Goal: Task Accomplishment & Management: Manage account settings

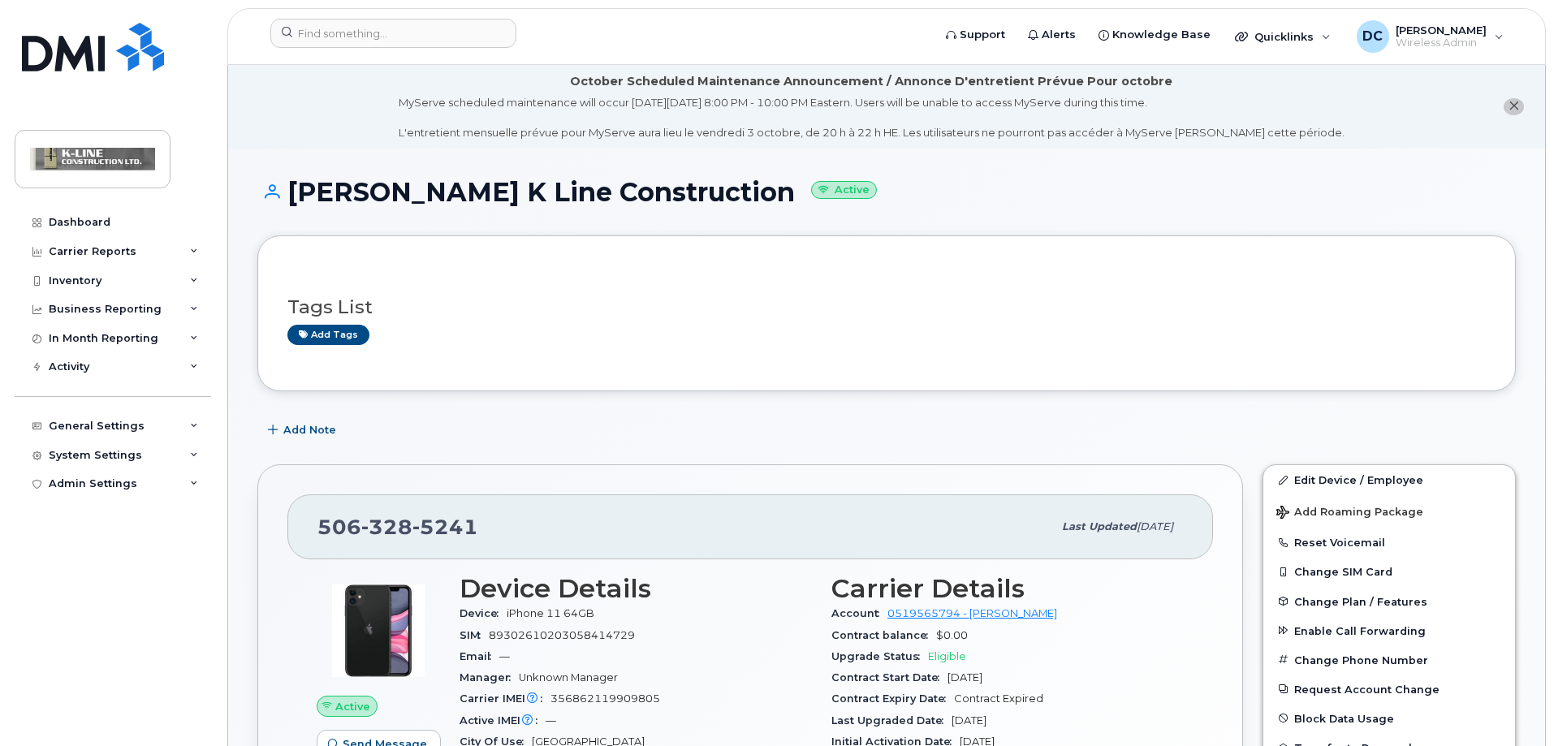
scroll to position [162, 0]
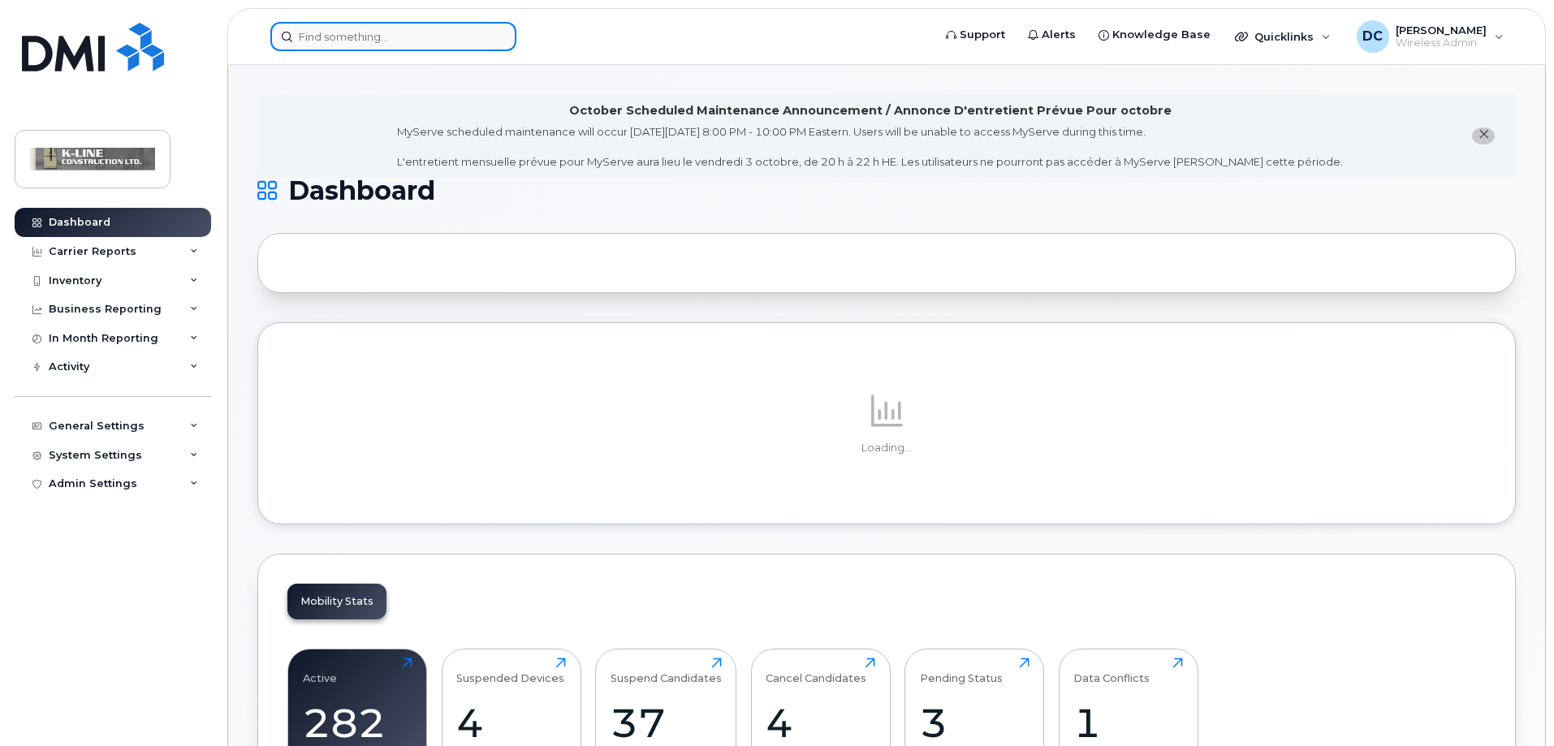
click at [334, 42] on input at bounding box center [393, 36] width 246 height 29
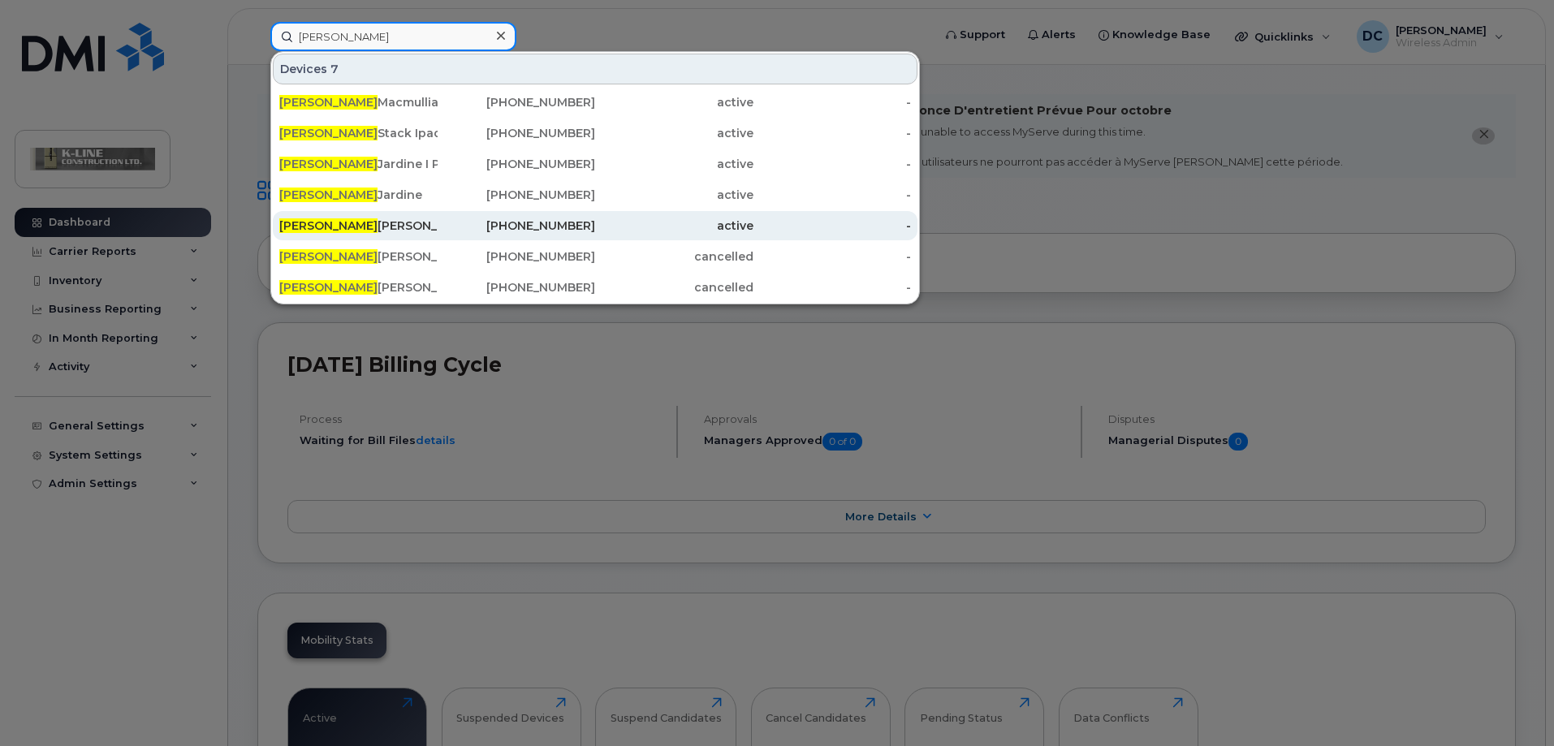
type input "james"
click at [336, 229] on div "James Johnson Eagle Telecom" at bounding box center [358, 226] width 158 height 16
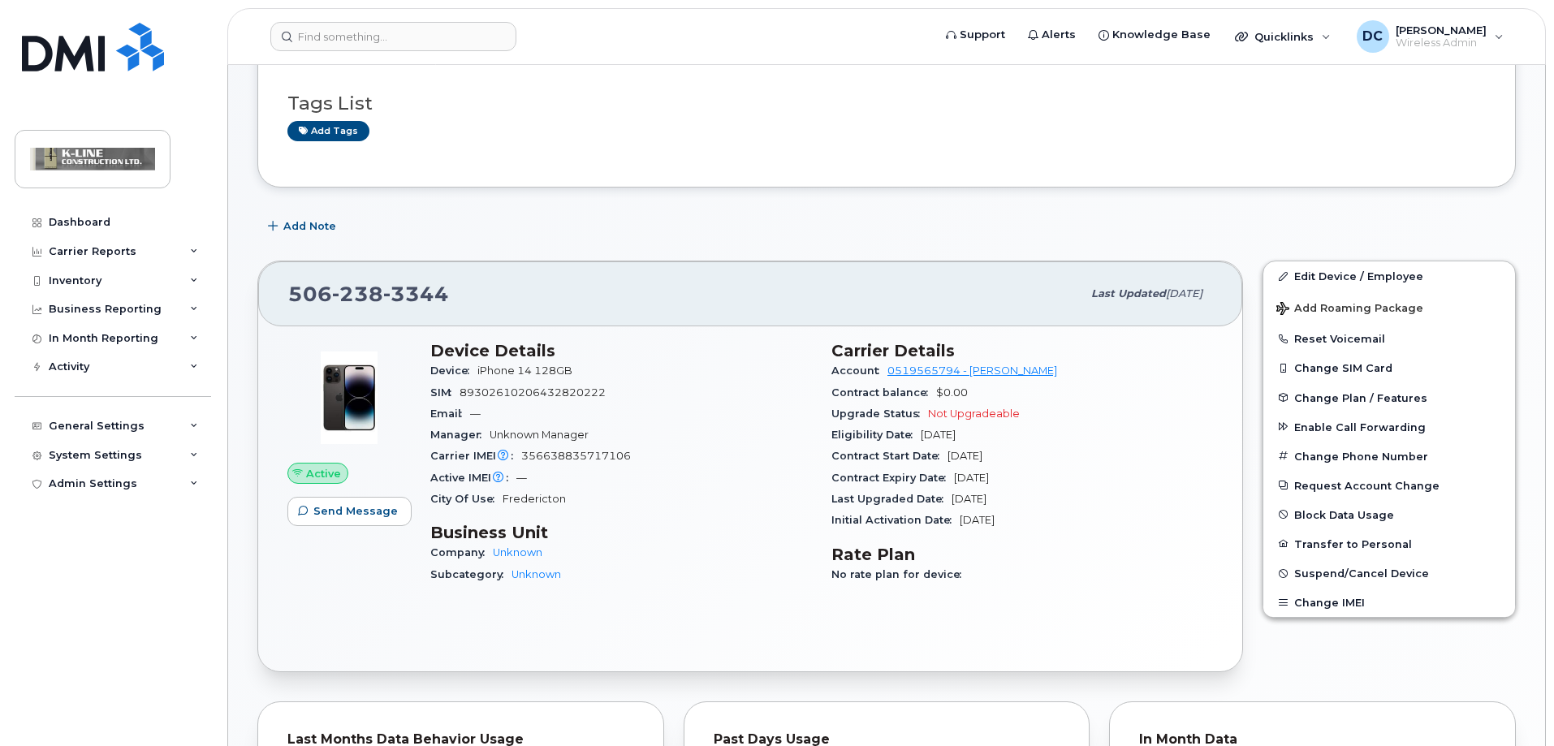
scroll to position [244, 0]
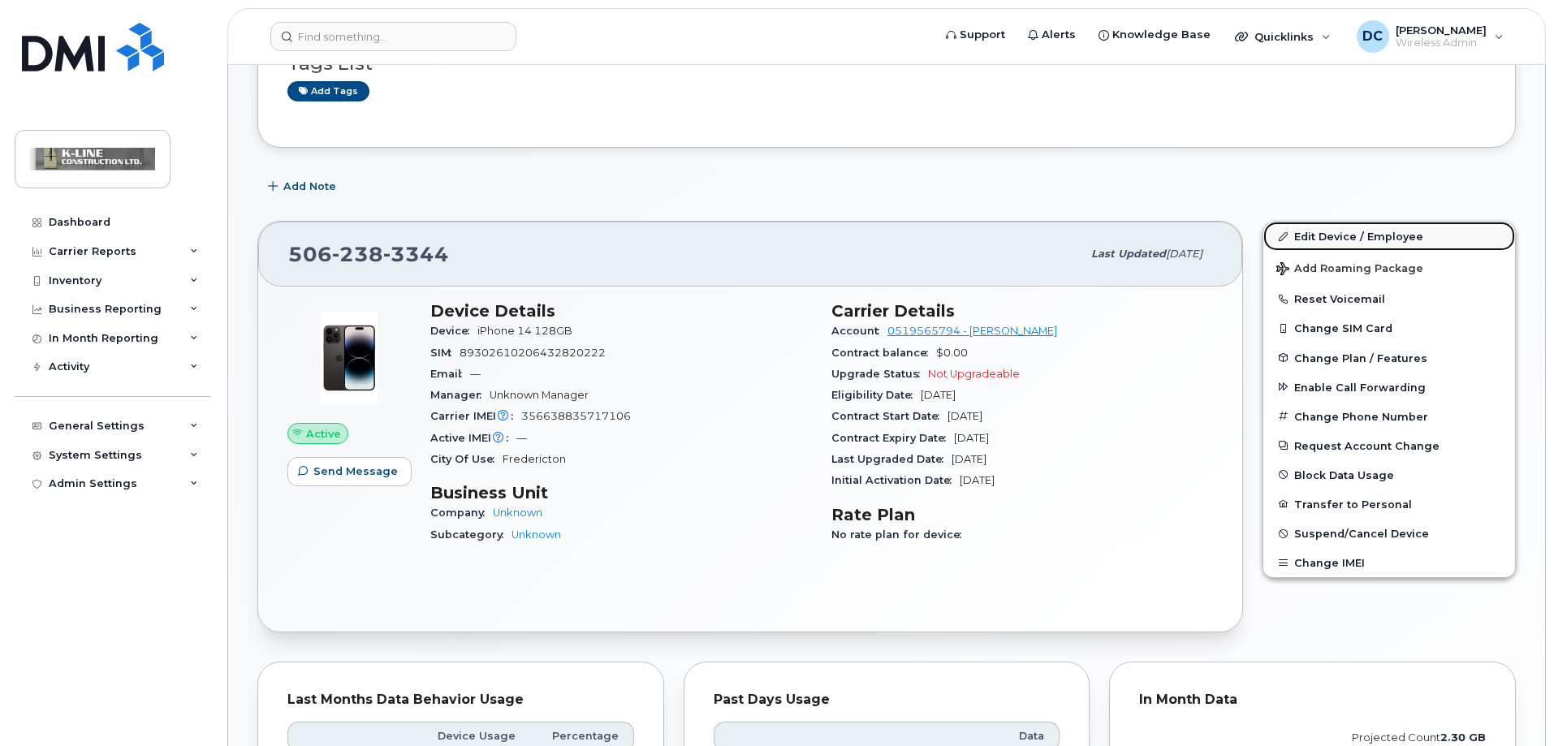
click at [1373, 237] on link "Edit Device / Employee" at bounding box center [1389, 236] width 252 height 29
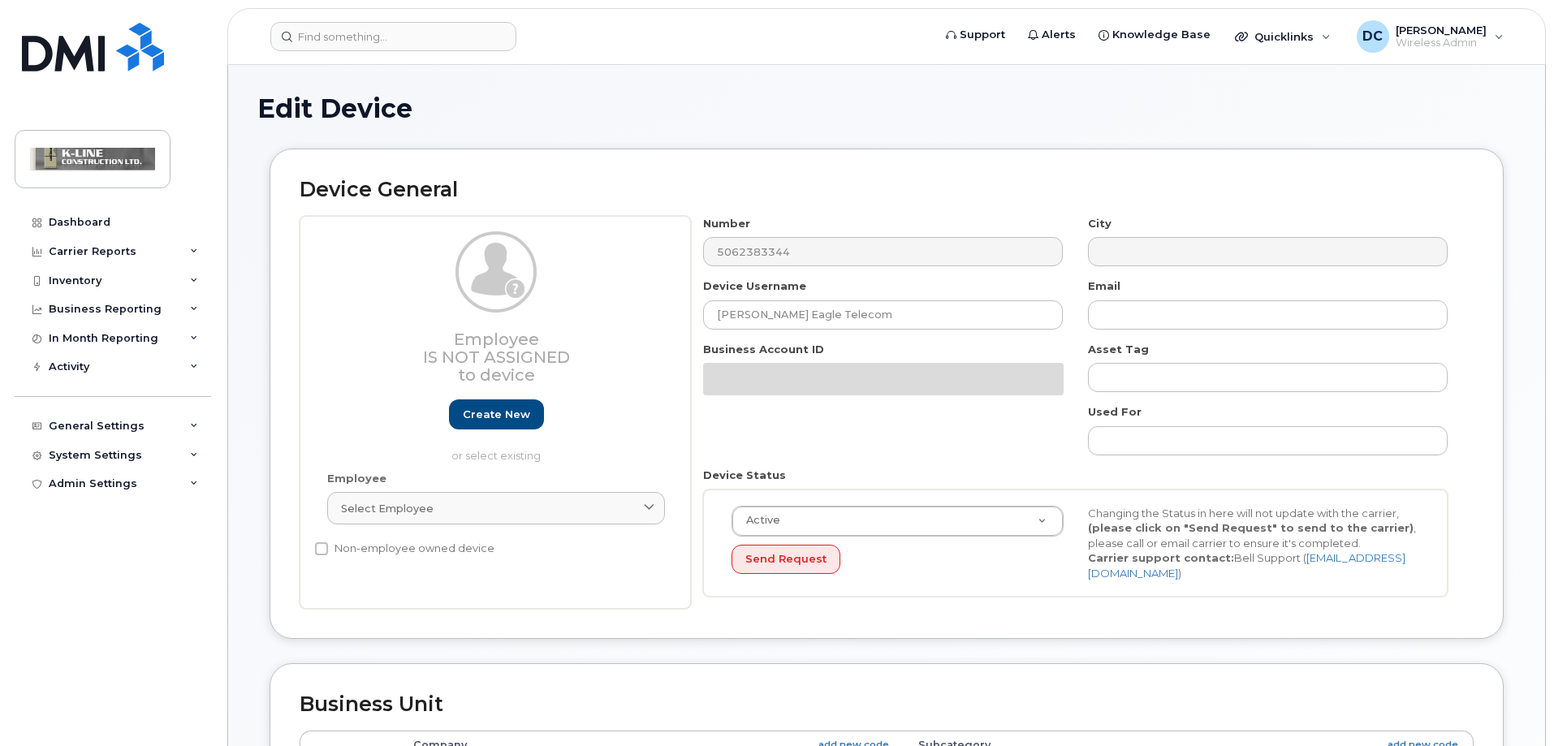
select select "1945620"
select select "4346371"
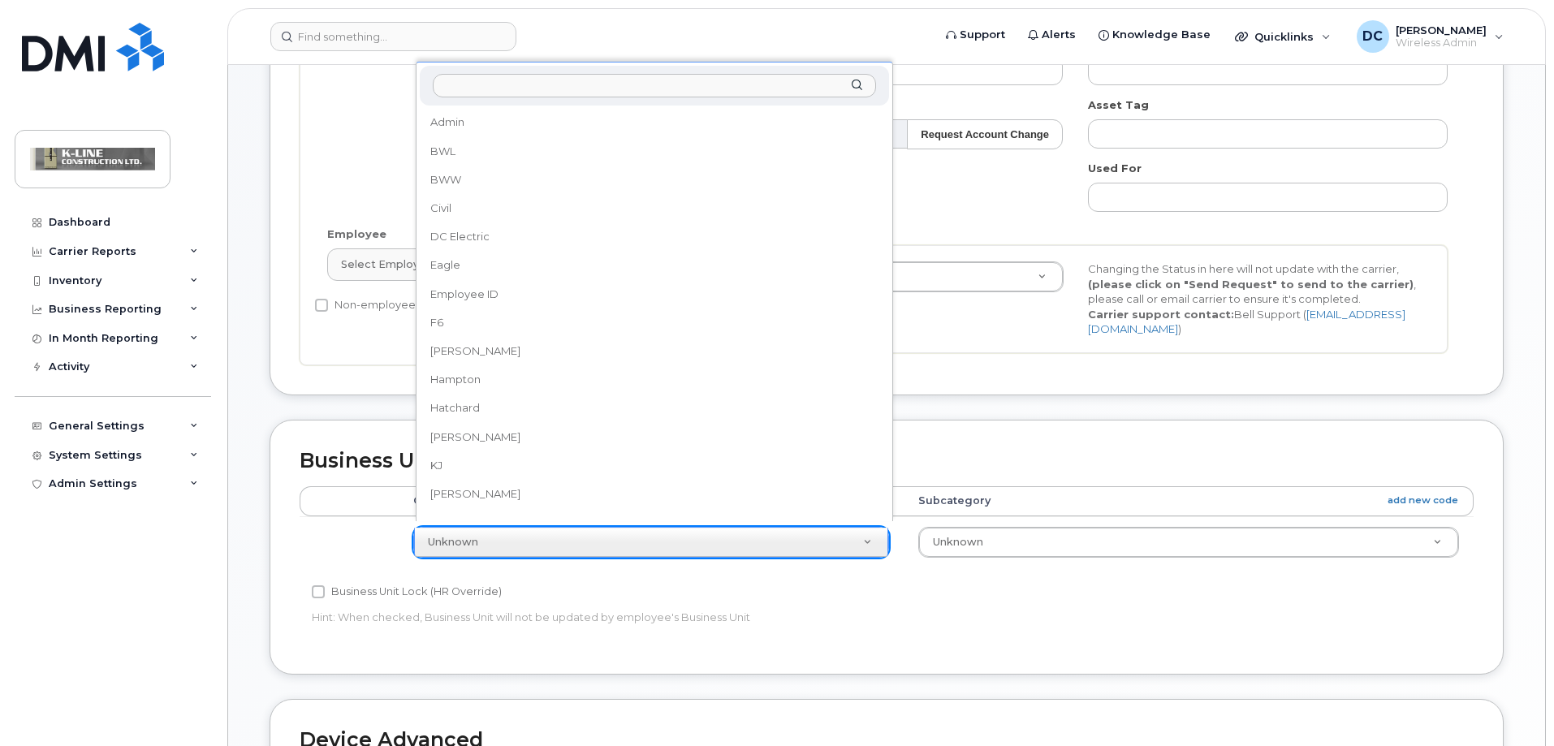
scroll to position [100, 0]
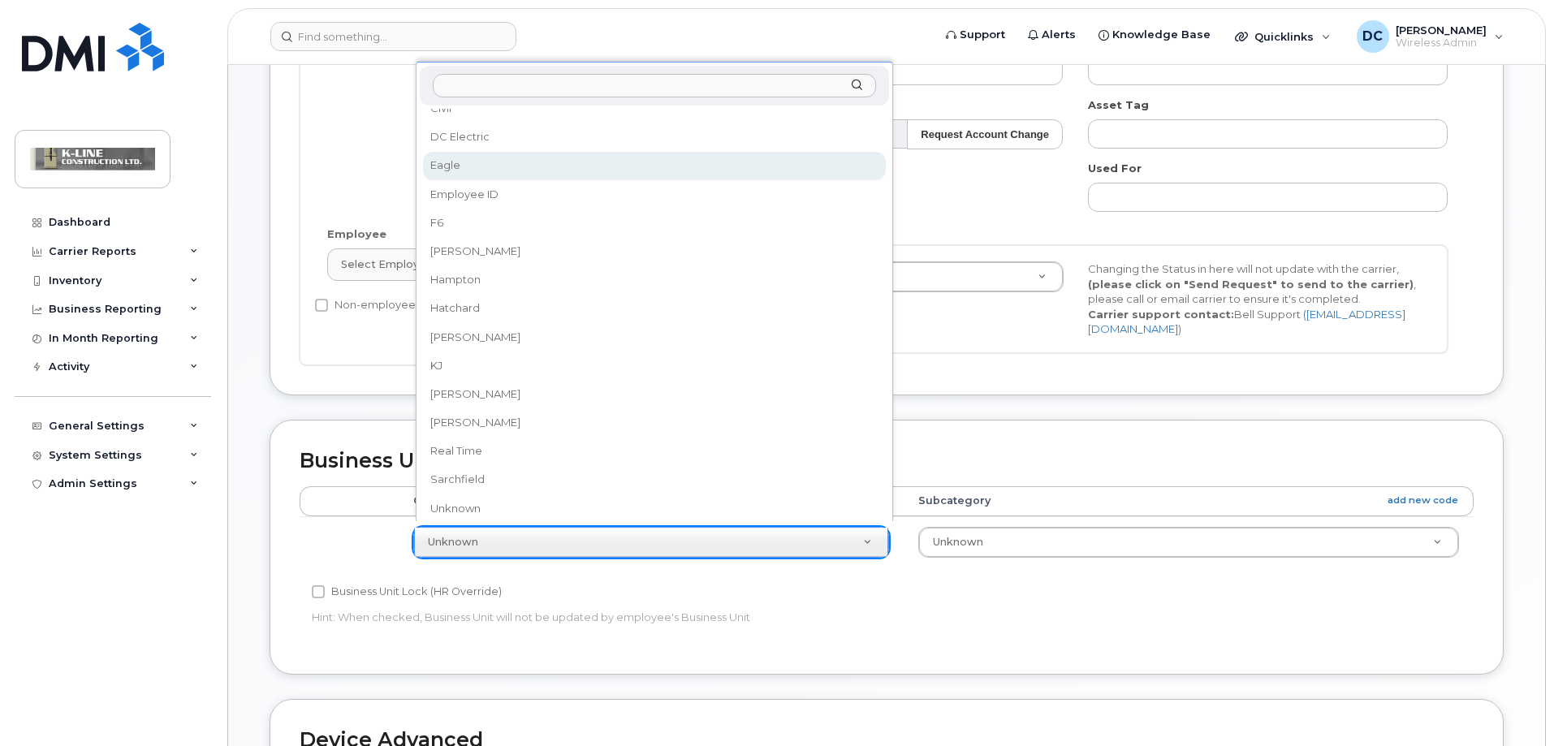
select select "1945621"
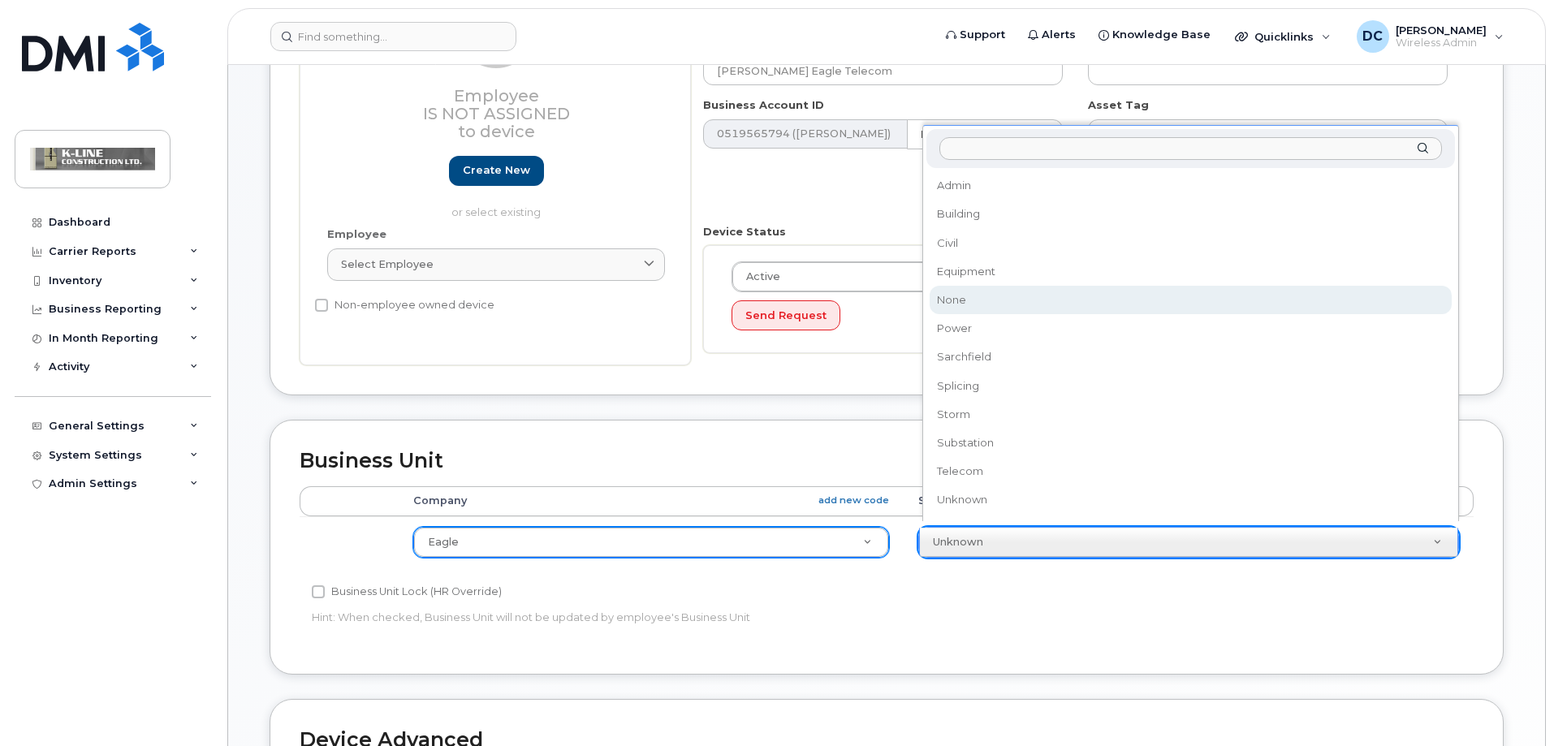
select select "4346373"
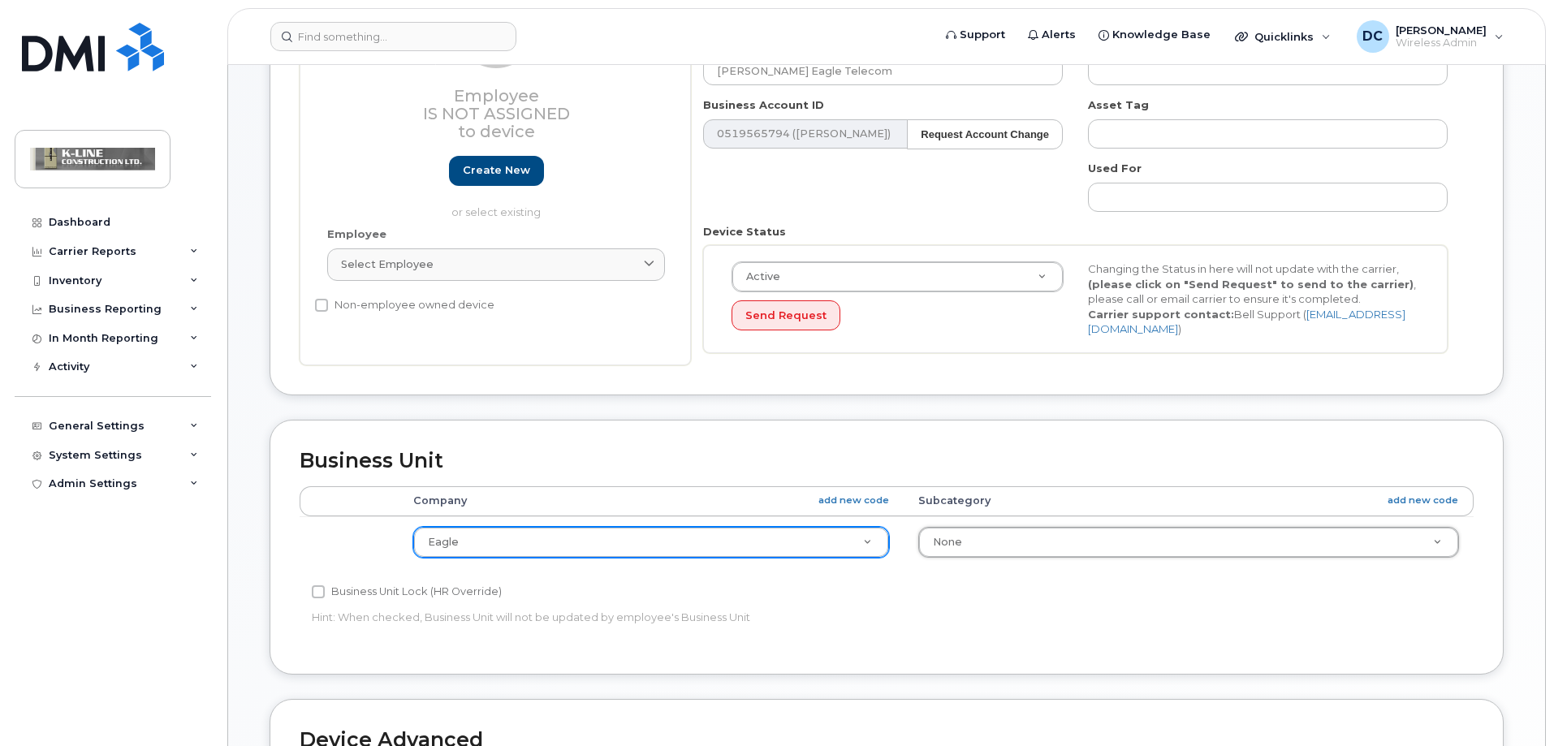
click at [934, 653] on div "Business Unit Accounting Categories Rules Company add new code Subcategory add …" at bounding box center [886, 547] width 1234 height 255
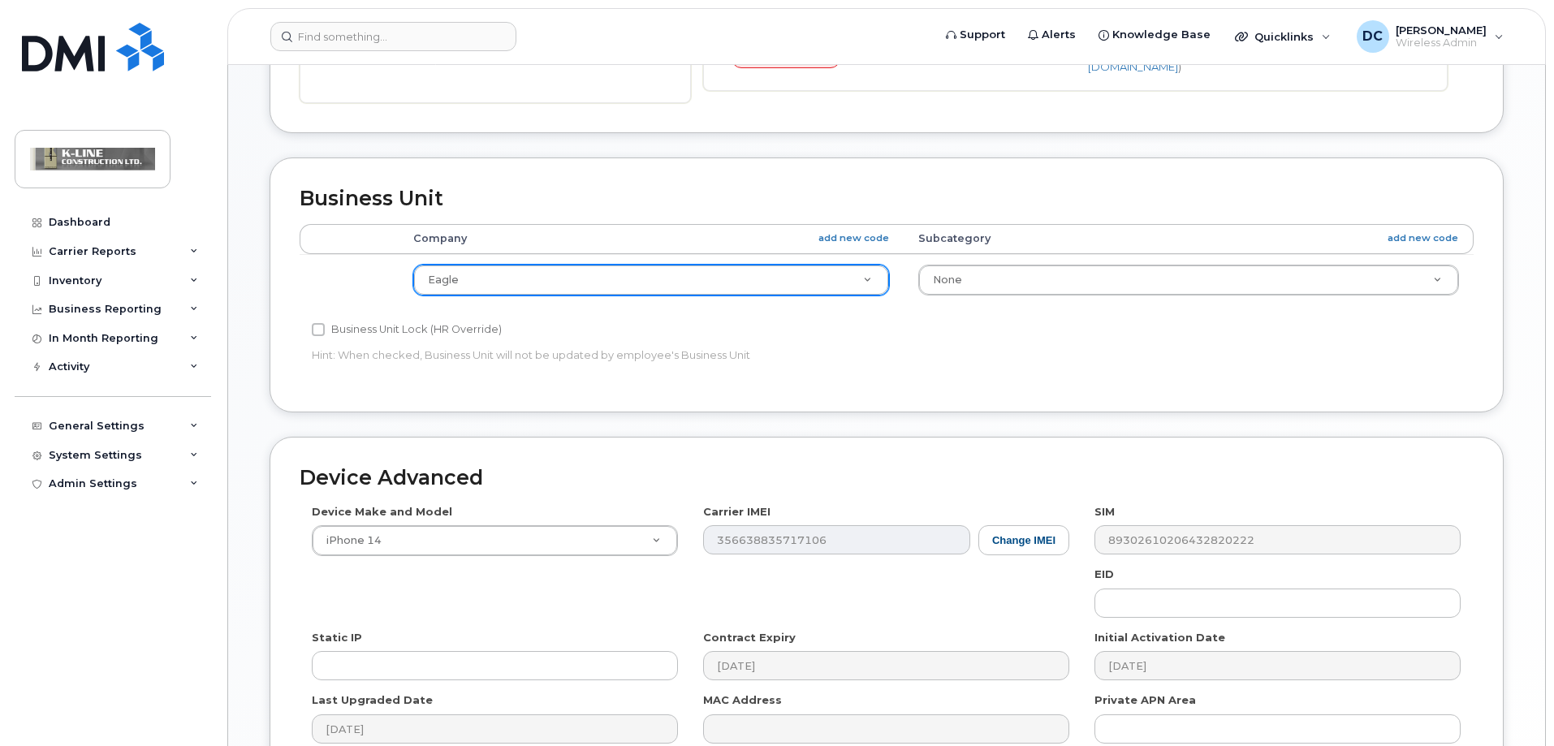
scroll to position [758, 0]
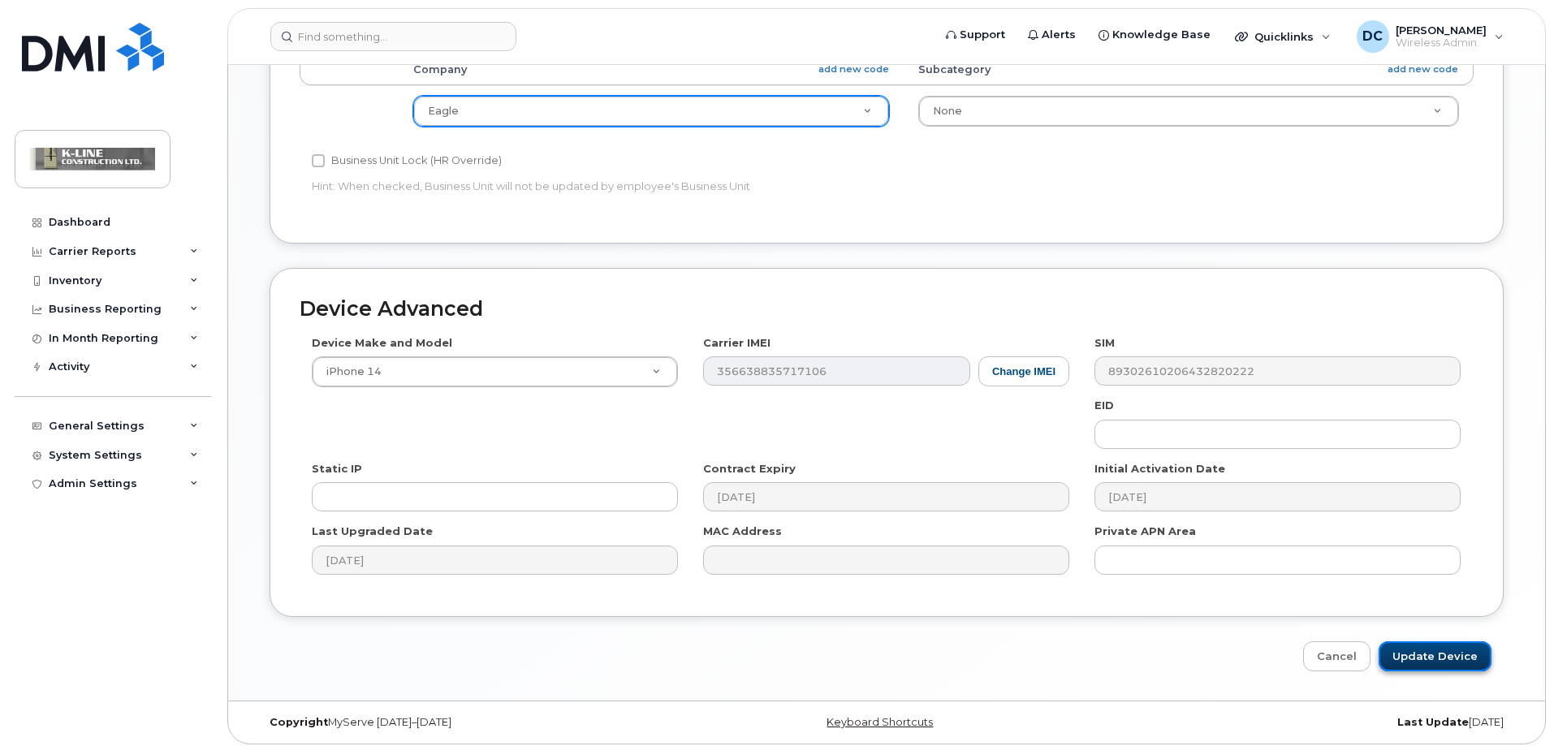
click at [1440, 649] on input "Update Device" at bounding box center [1434, 656] width 113 height 30
type input "Saving..."
